Goal: Use online tool/utility: Utilize a website feature to perform a specific function

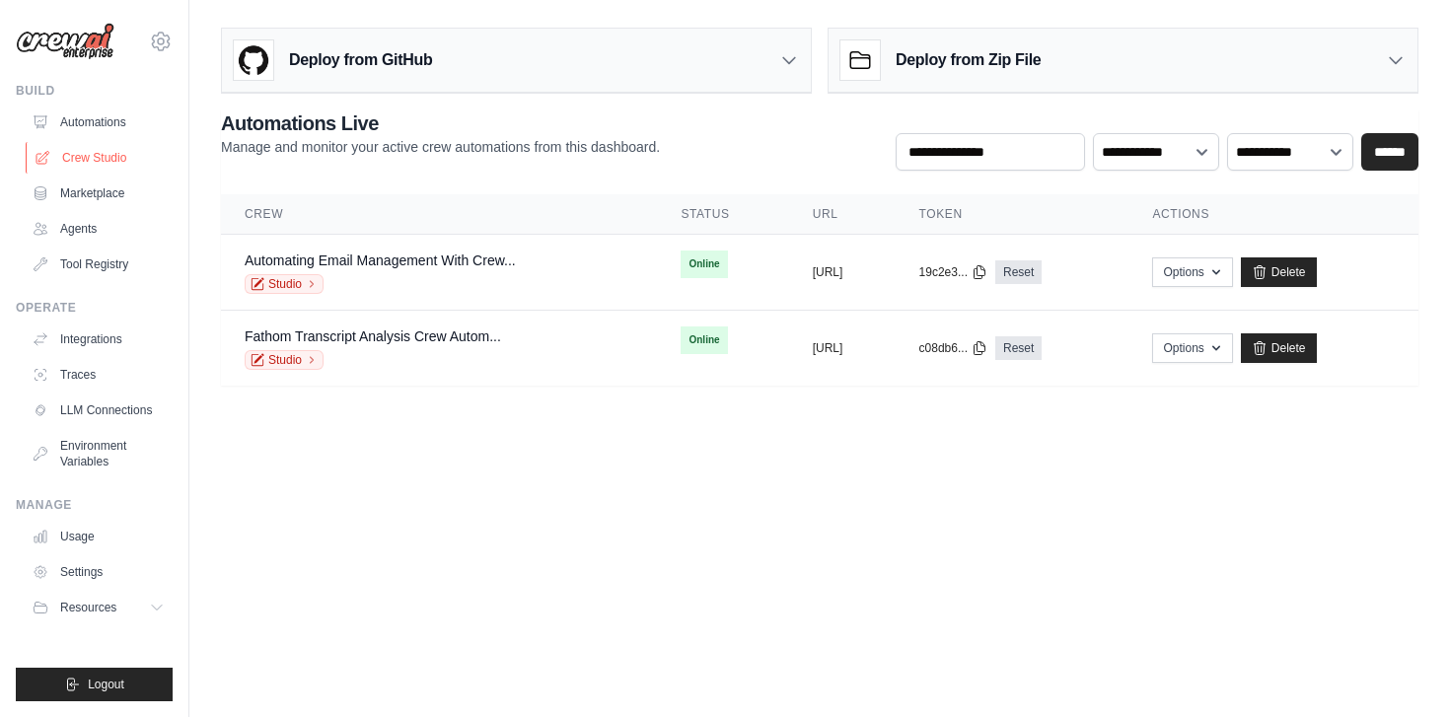
click at [85, 153] on link "Crew Studio" at bounding box center [100, 158] width 149 height 32
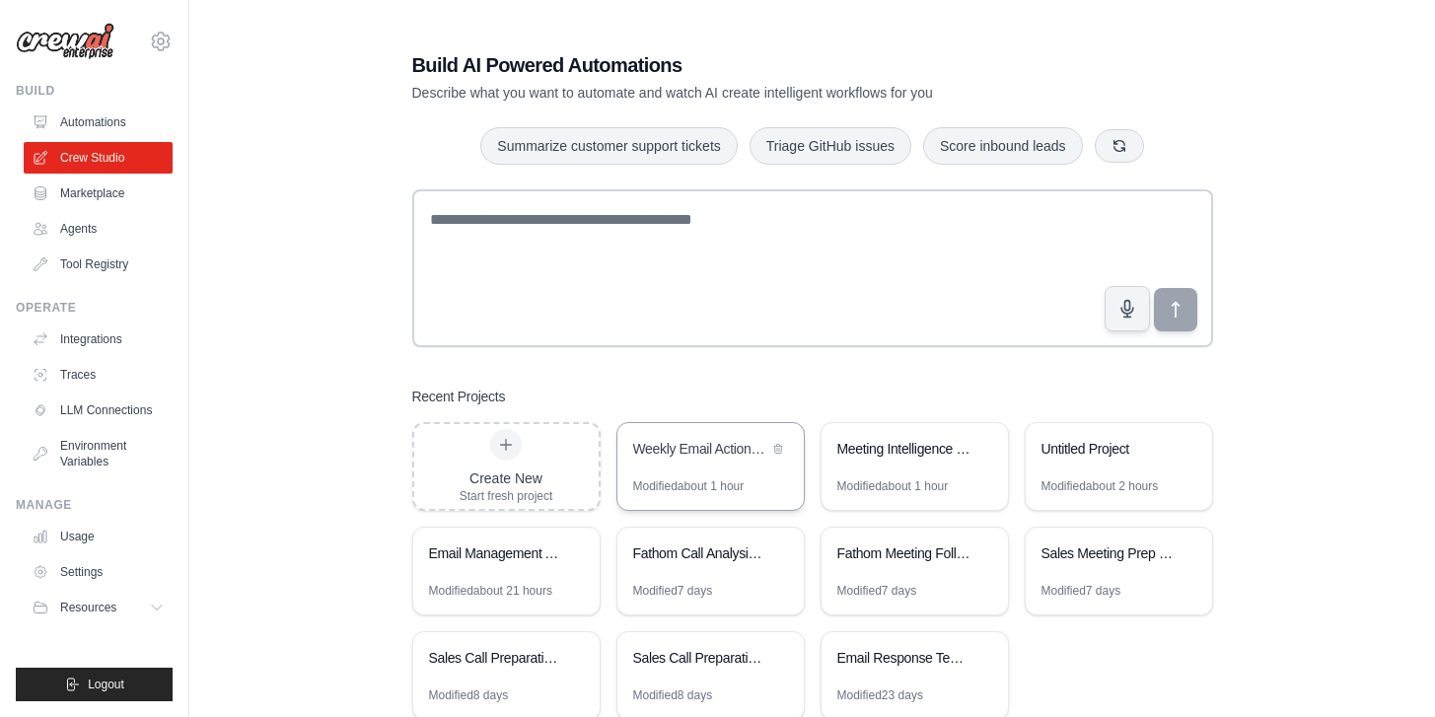
click at [698, 463] on div "Weekly Email Action Items Extractor" at bounding box center [711, 450] width 186 height 55
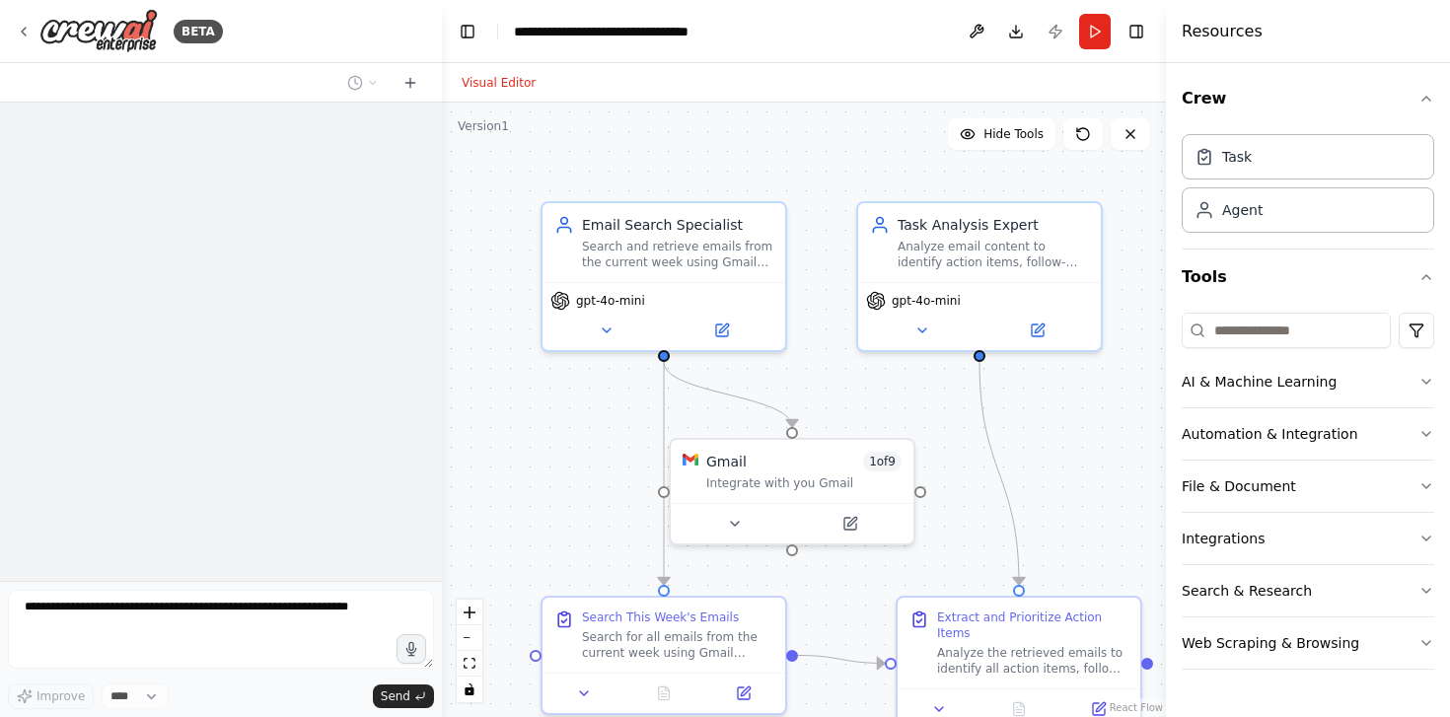
scroll to position [715, 0]
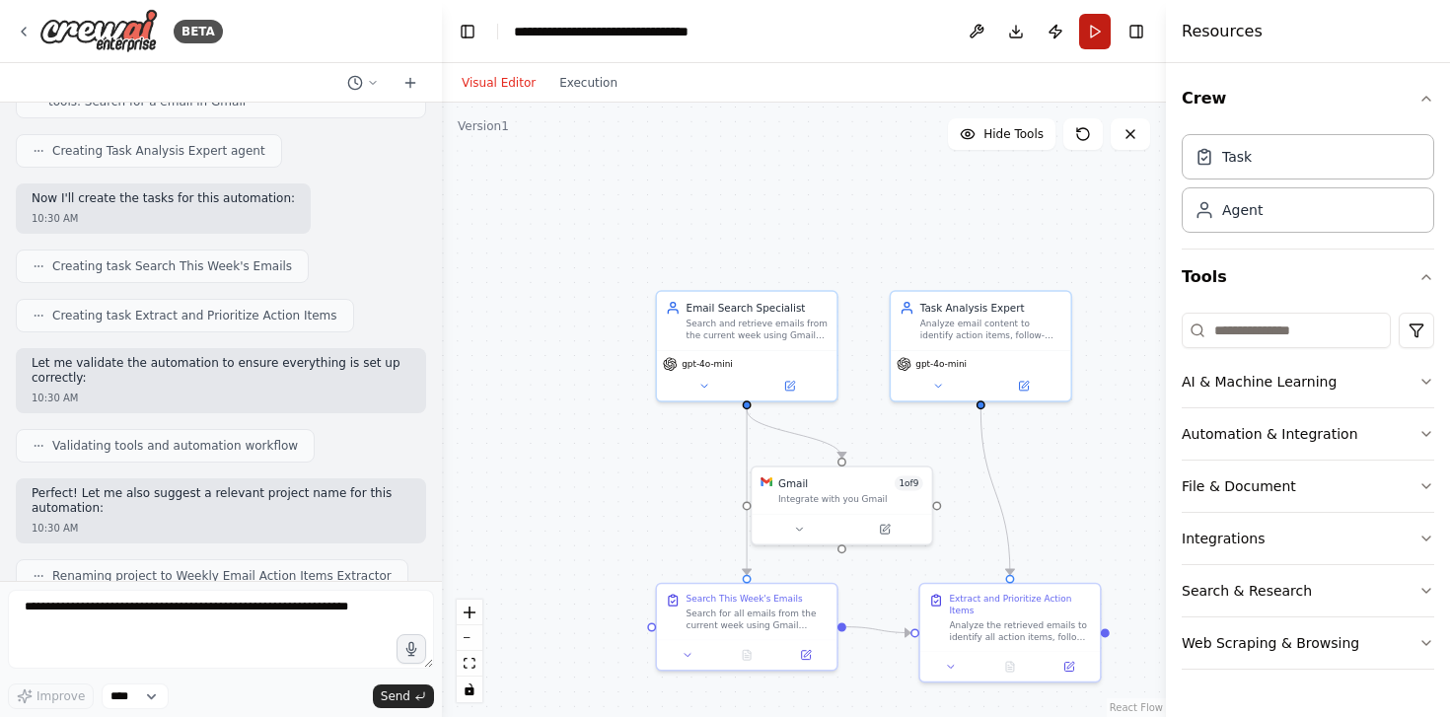
click at [1081, 32] on button "Run" at bounding box center [1095, 32] width 32 height 36
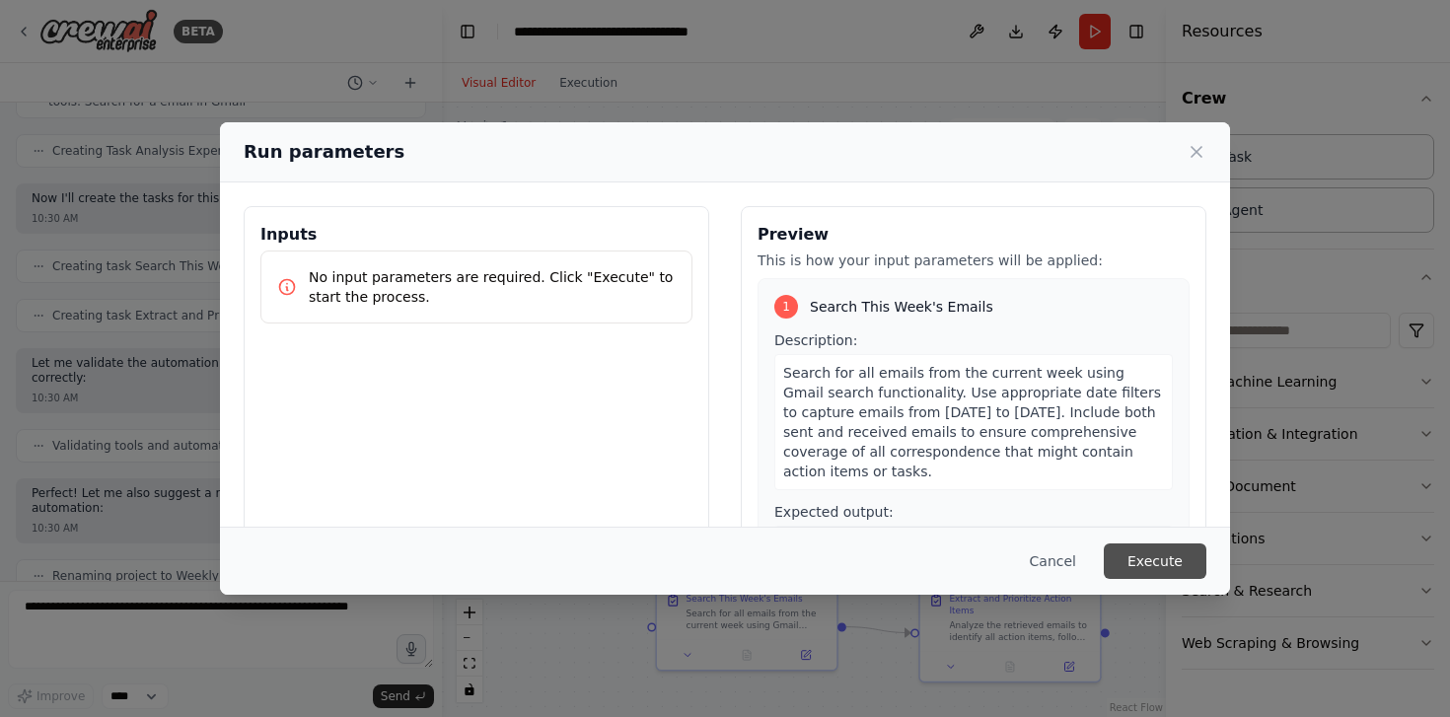
click at [1136, 564] on button "Execute" at bounding box center [1155, 562] width 103 height 36
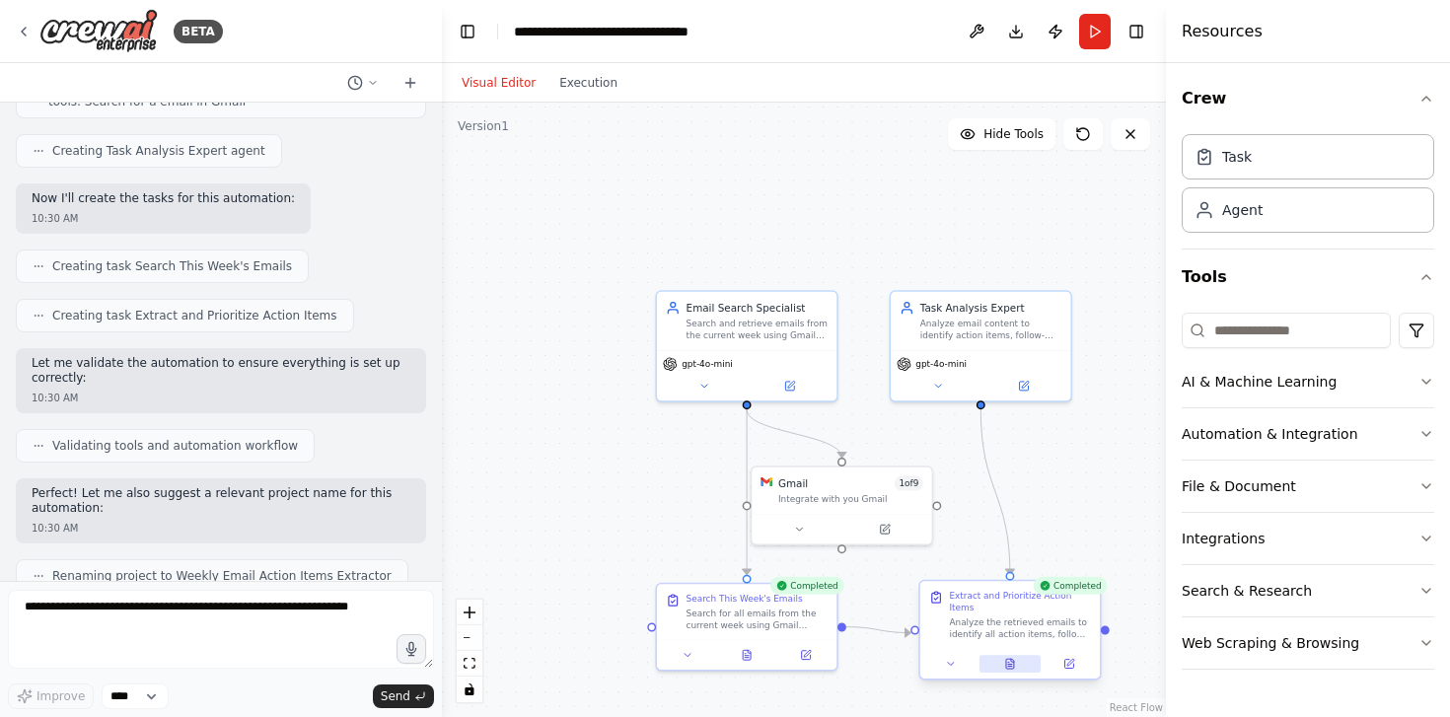
click at [1019, 670] on button at bounding box center [1011, 664] width 62 height 18
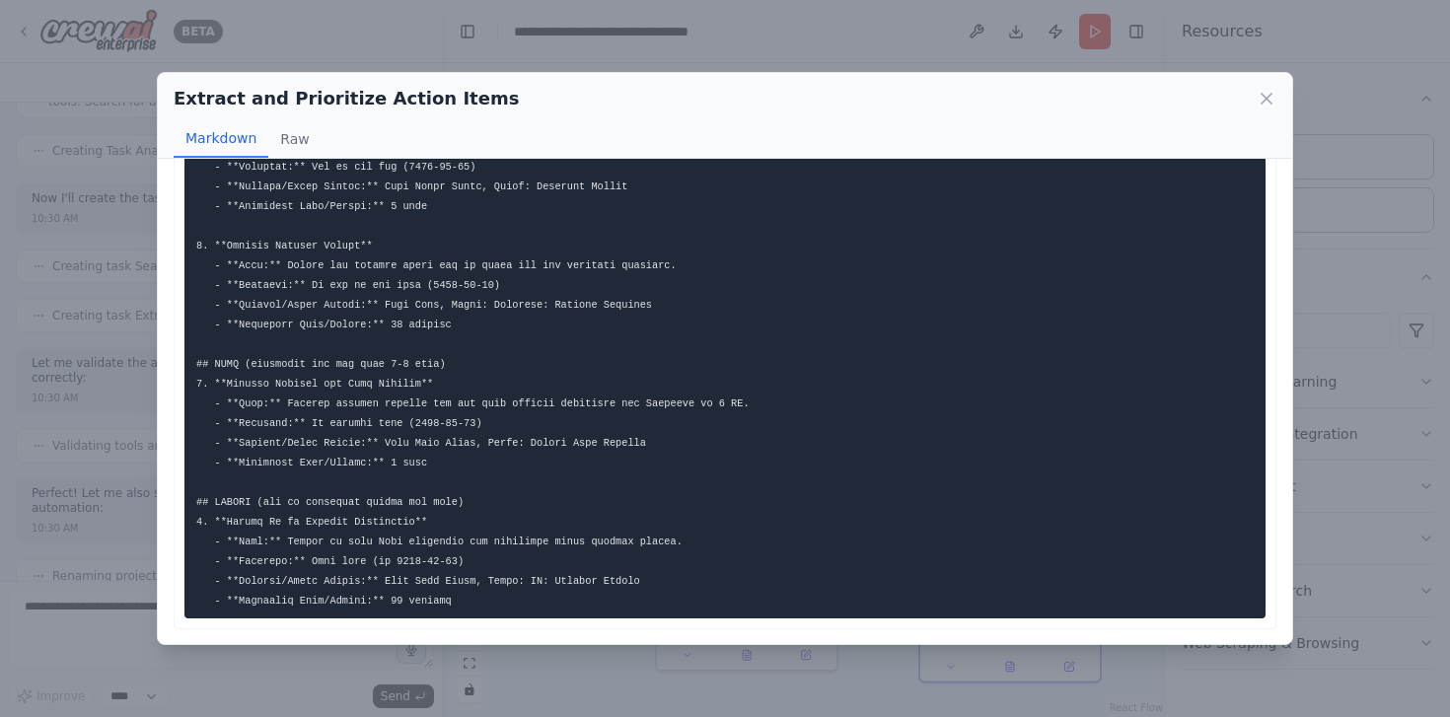
scroll to position [0, 0]
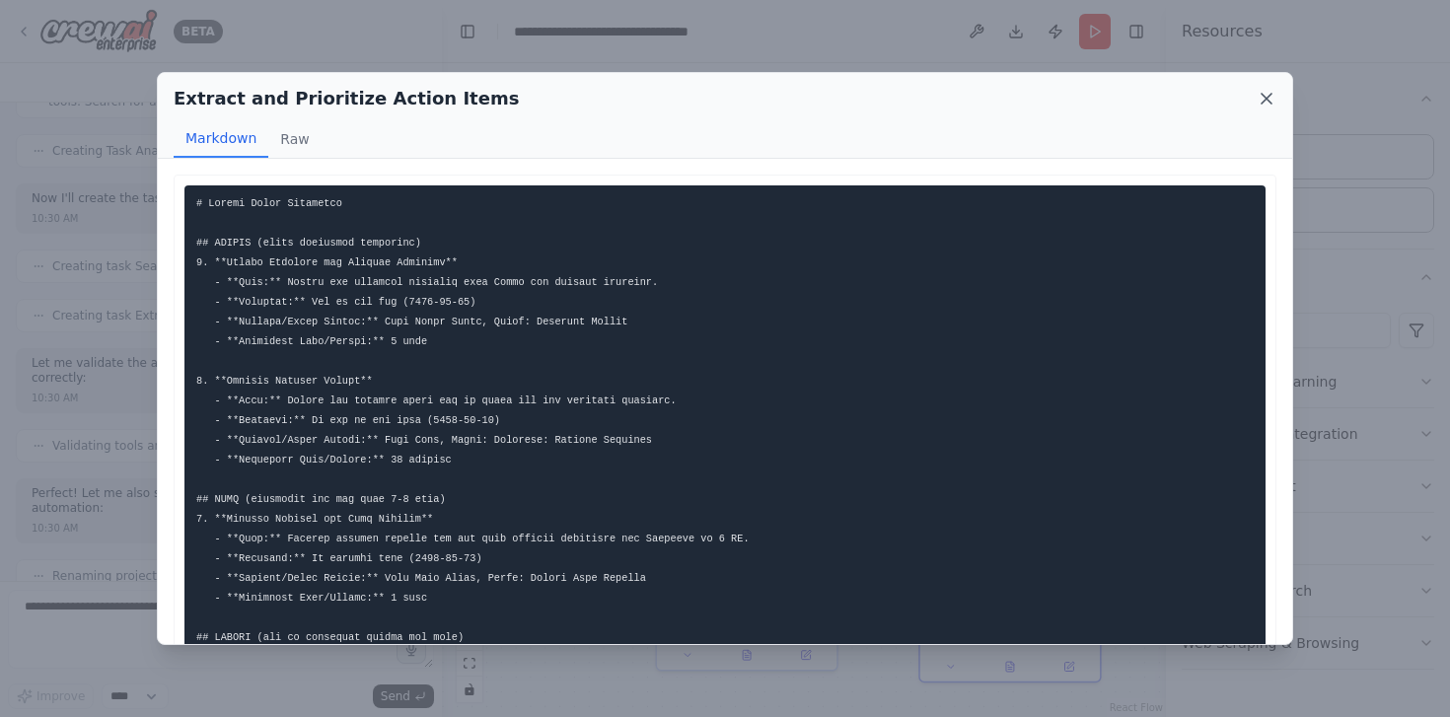
click at [1263, 105] on icon at bounding box center [1267, 99] width 20 height 20
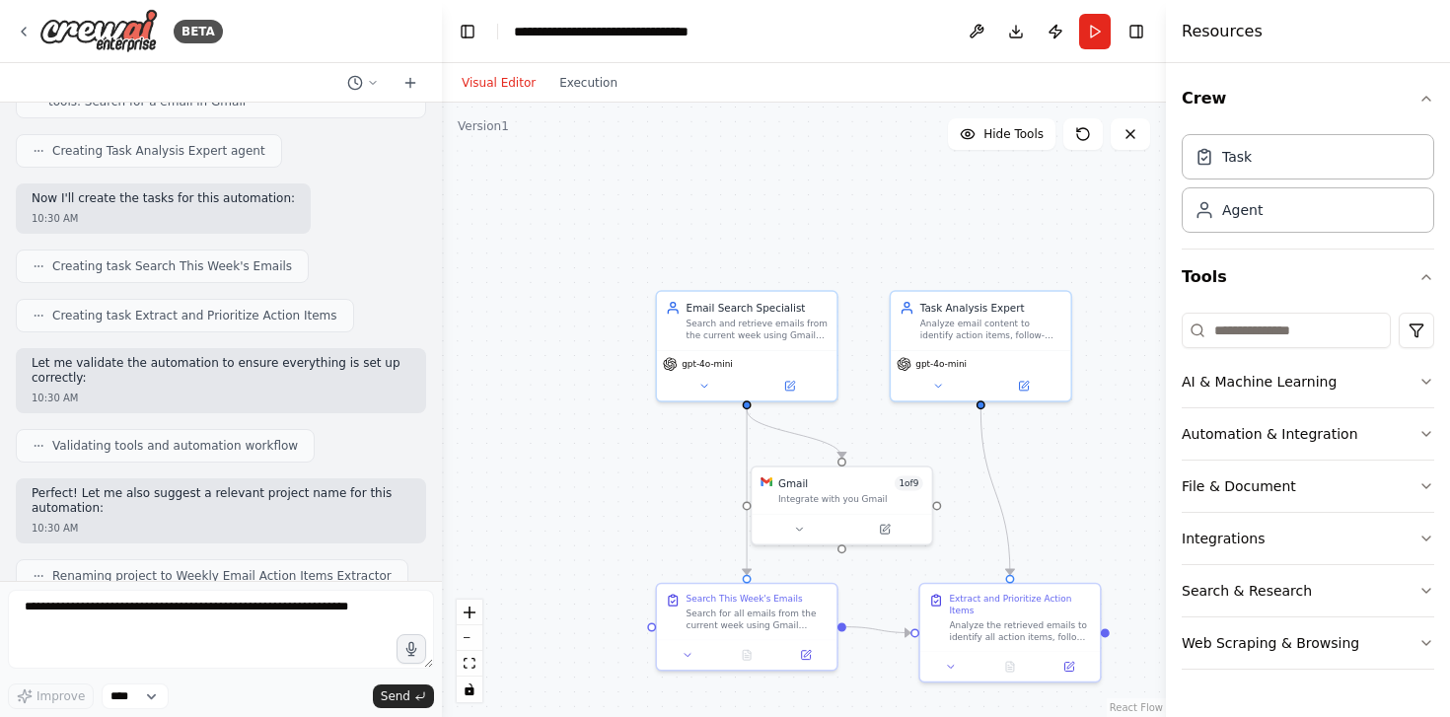
scroll to position [1319, 0]
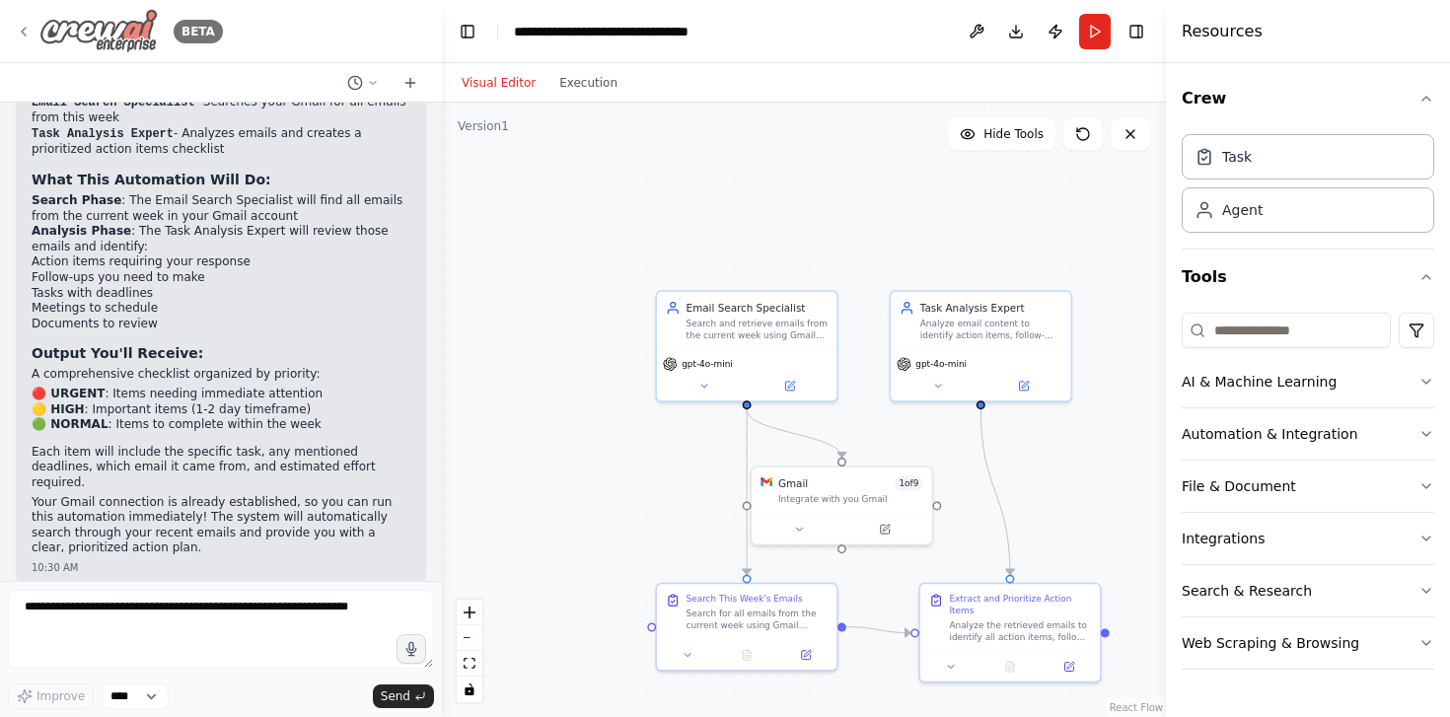
click at [27, 21] on div "BETA" at bounding box center [119, 31] width 207 height 44
